Goal: Transaction & Acquisition: Subscribe to service/newsletter

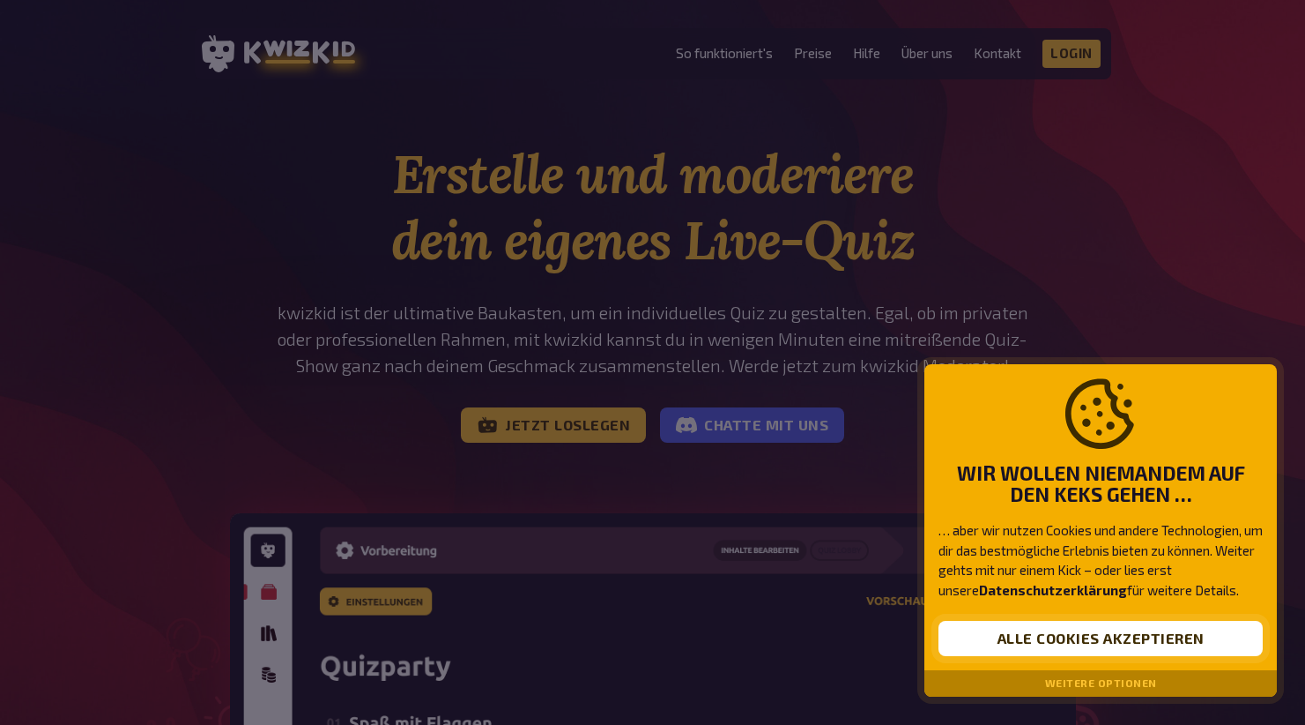
click at [1089, 633] on button "Alle Cookies akzeptieren" at bounding box center [1101, 638] width 324 height 35
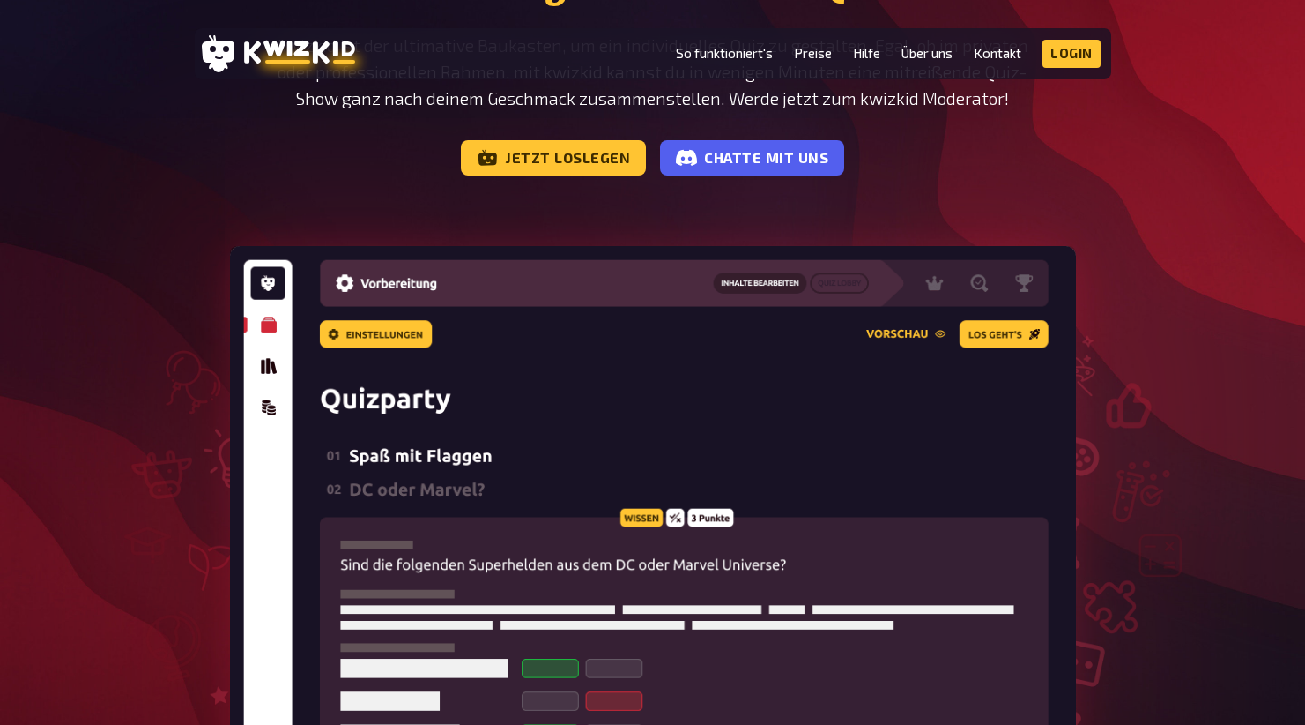
scroll to position [123, 0]
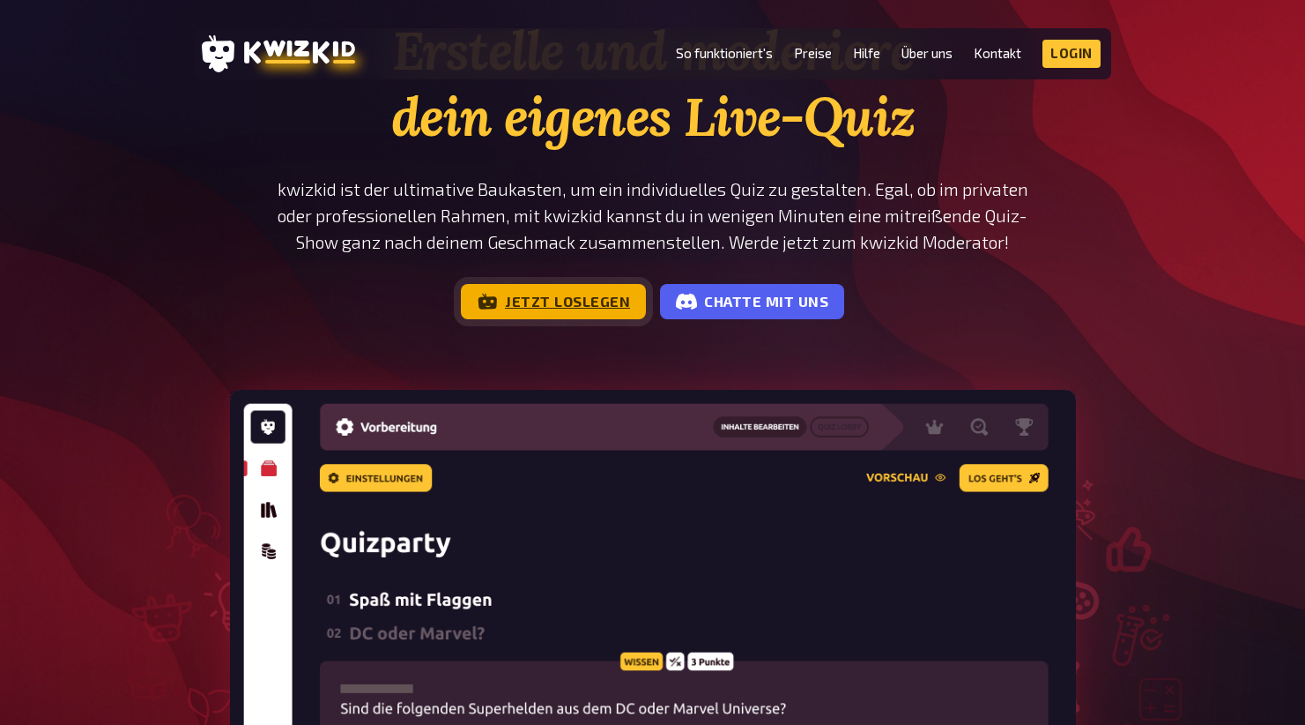
click at [599, 309] on link "Jetzt loslegen" at bounding box center [553, 301] width 185 height 35
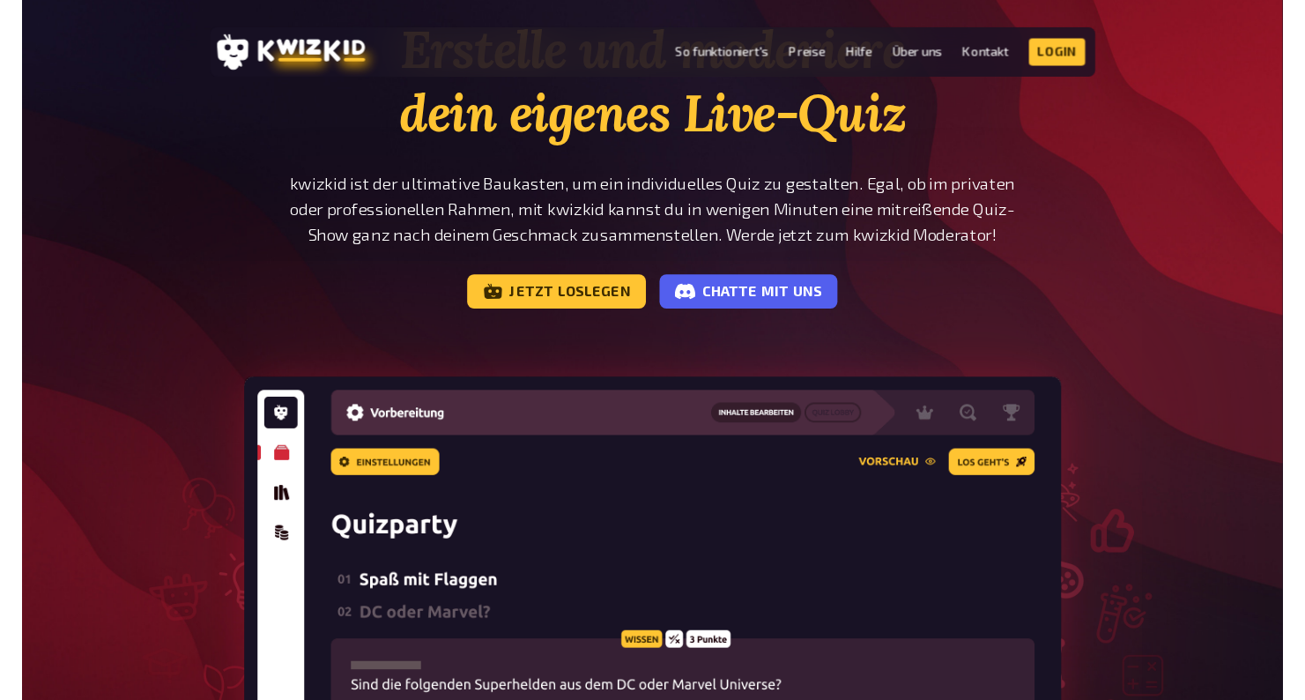
scroll to position [0, 0]
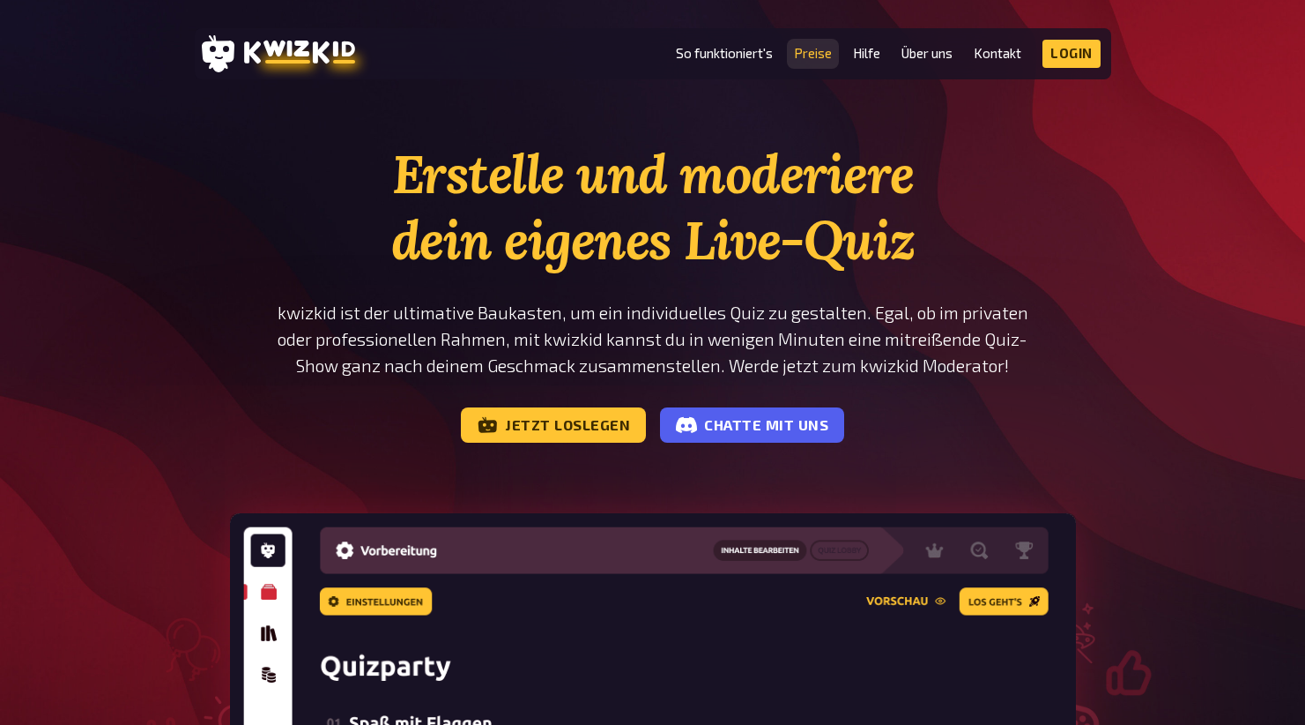
click at [814, 48] on link "Preise" at bounding box center [813, 53] width 38 height 15
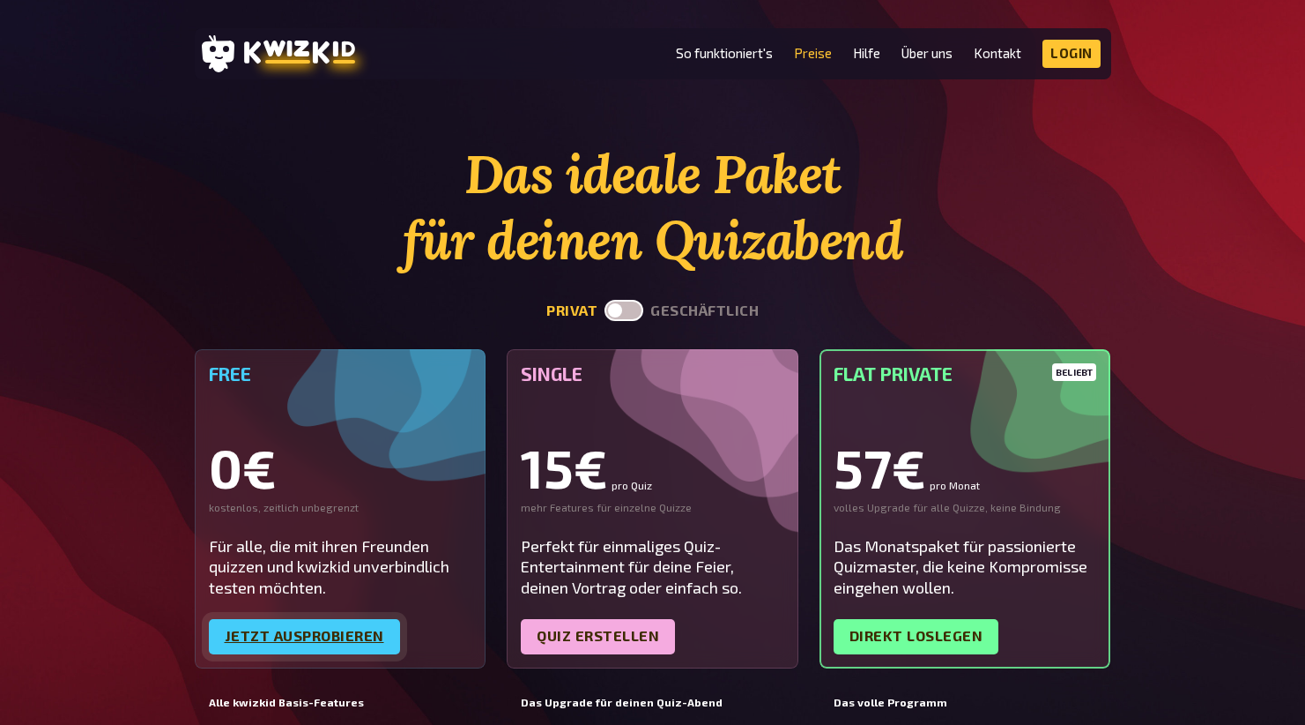
click at [361, 639] on link "Jetzt ausprobieren" at bounding box center [304, 636] width 191 height 35
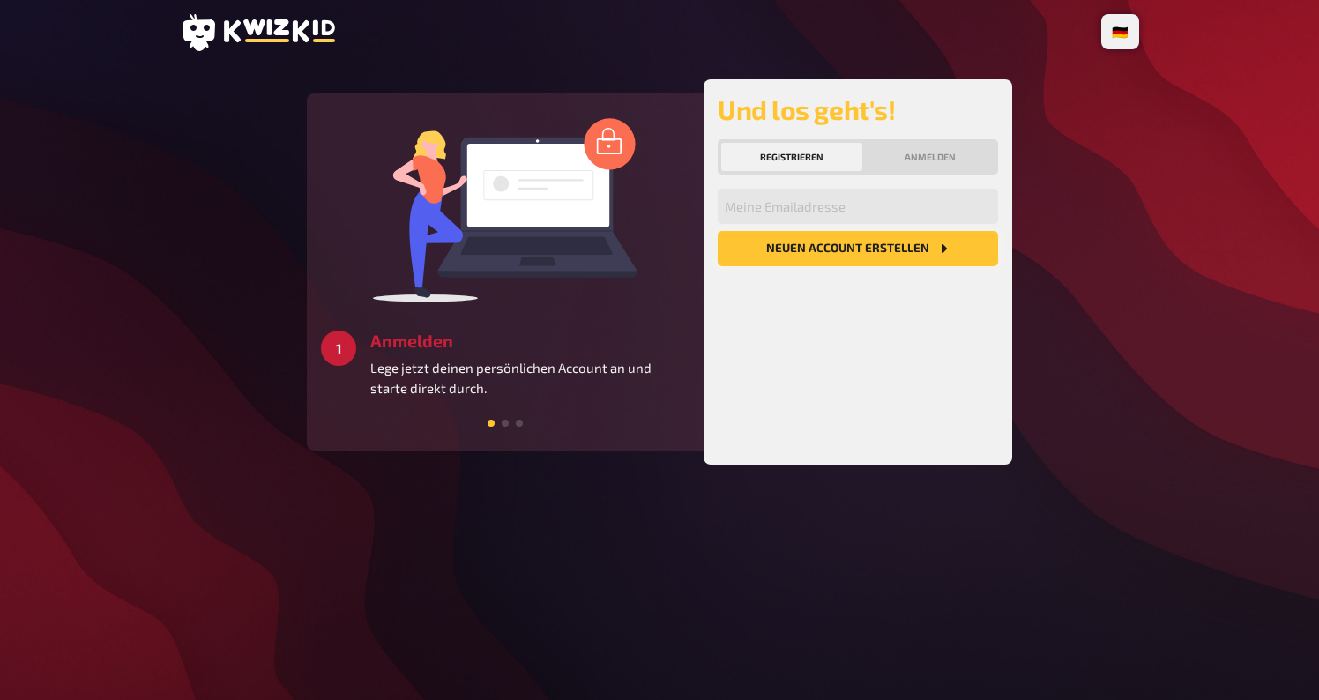
click at [829, 249] on button "Neuen Account Erstellen" at bounding box center [857, 248] width 280 height 35
